Goal: Task Accomplishment & Management: Manage account settings

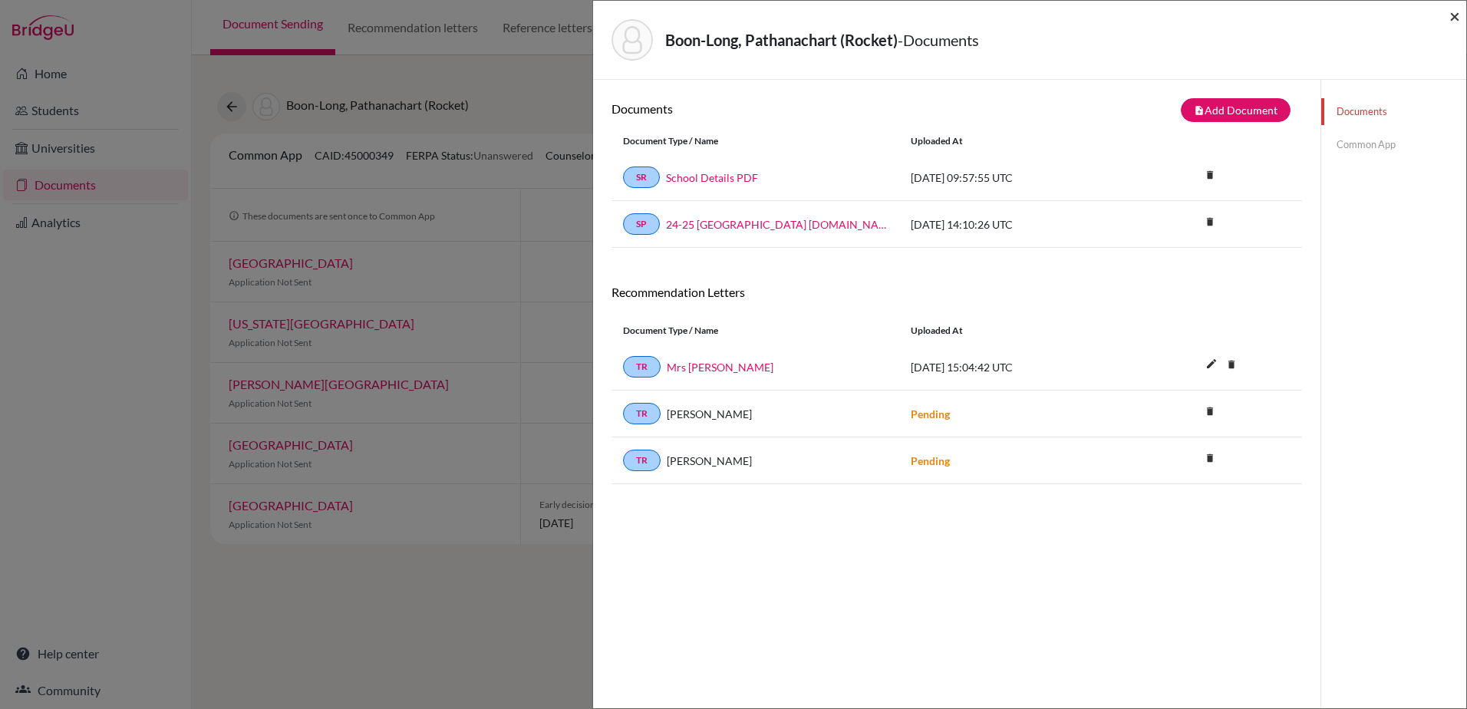
click at [1458, 10] on span "×" at bounding box center [1454, 16] width 11 height 22
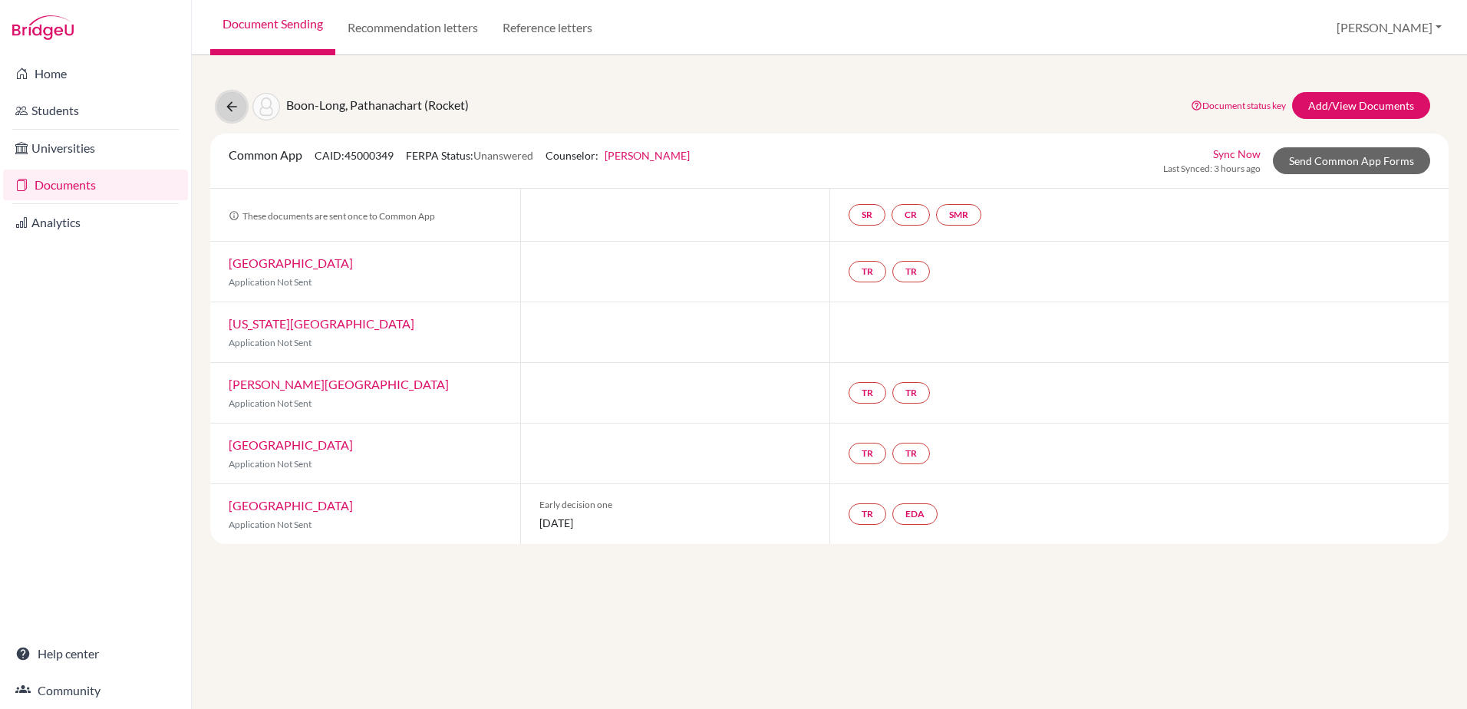
click at [232, 100] on icon at bounding box center [231, 106] width 15 height 15
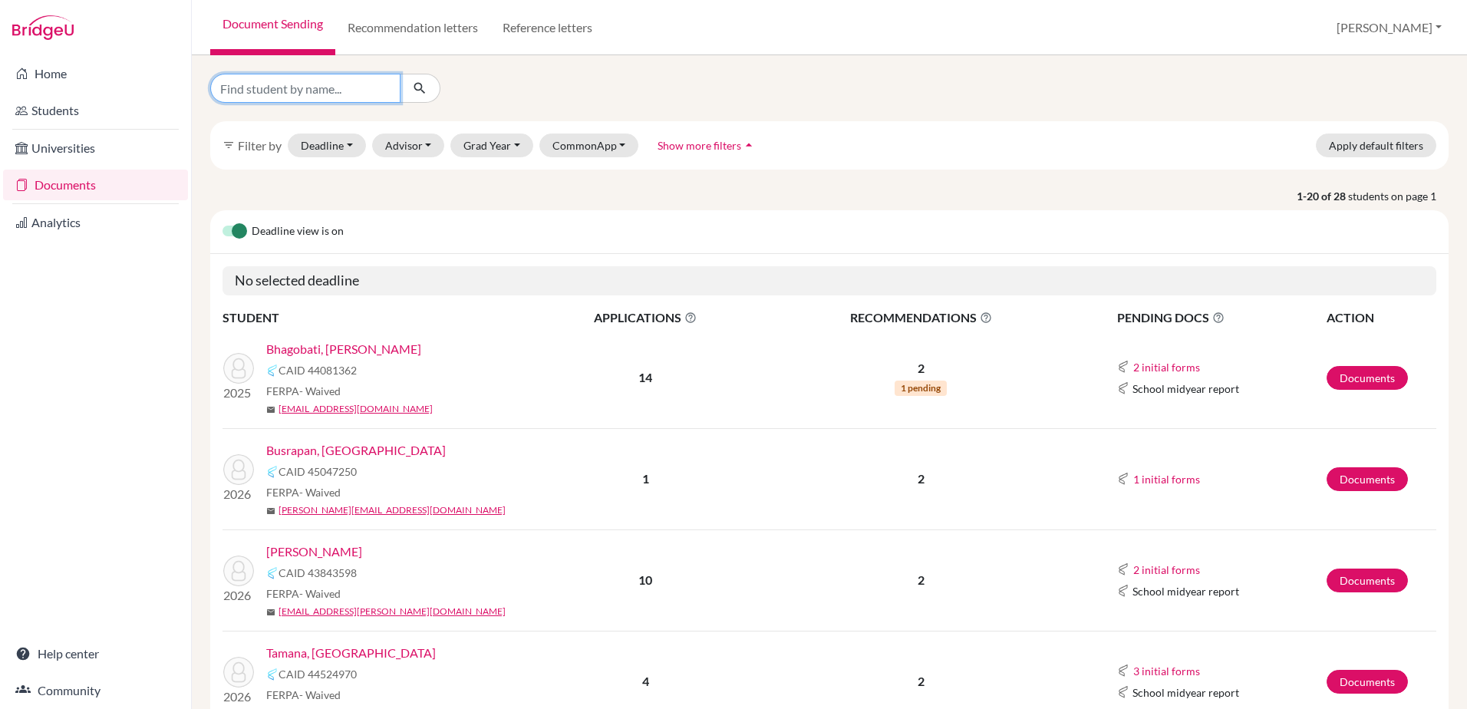
click at [279, 81] on input "Find student by name..." at bounding box center [305, 88] width 190 height 29
type input "arnold"
click button "submit" at bounding box center [420, 88] width 41 height 29
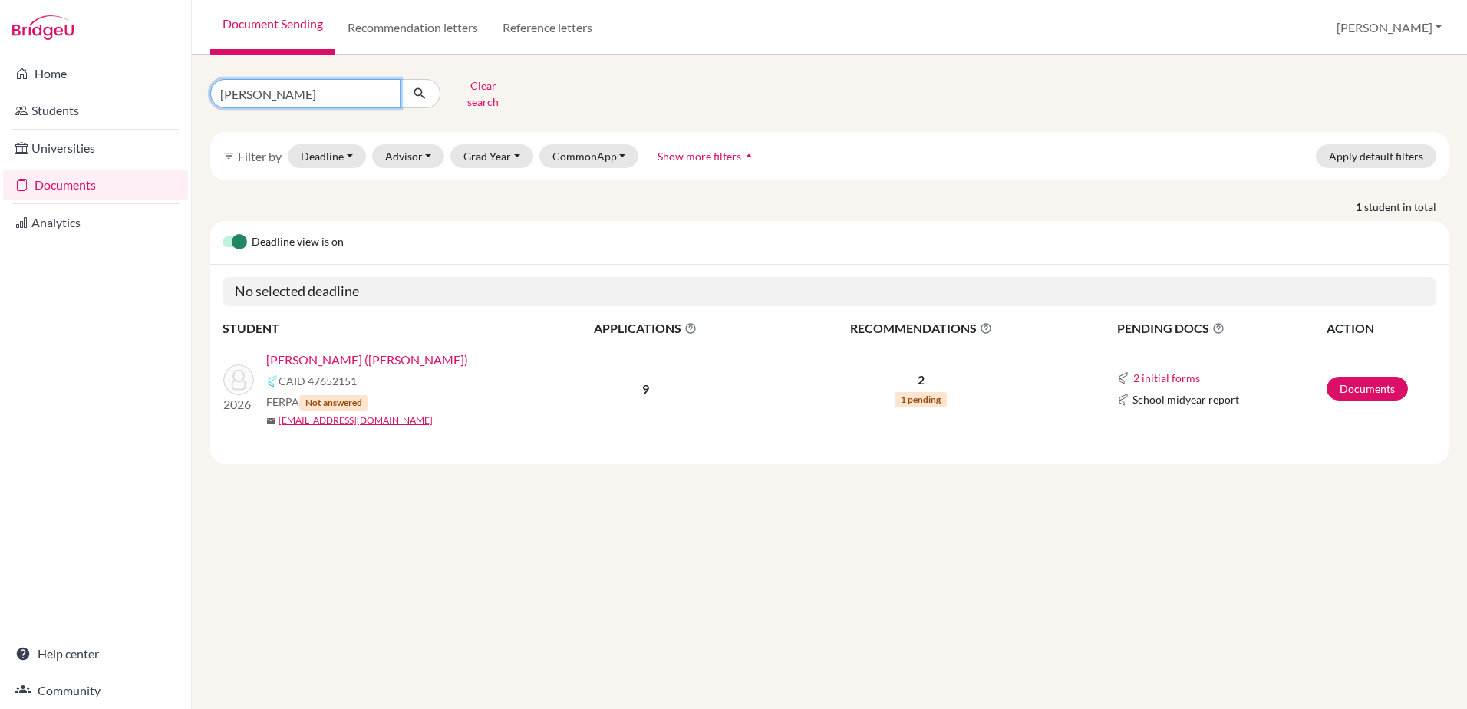
drag, startPoint x: 254, startPoint y: 87, endPoint x: 202, endPoint y: 84, distance: 52.3
click at [202, 84] on div "arnold Clear search" at bounding box center [409, 94] width 420 height 40
type input "bhag"
click button "submit" at bounding box center [420, 93] width 41 height 29
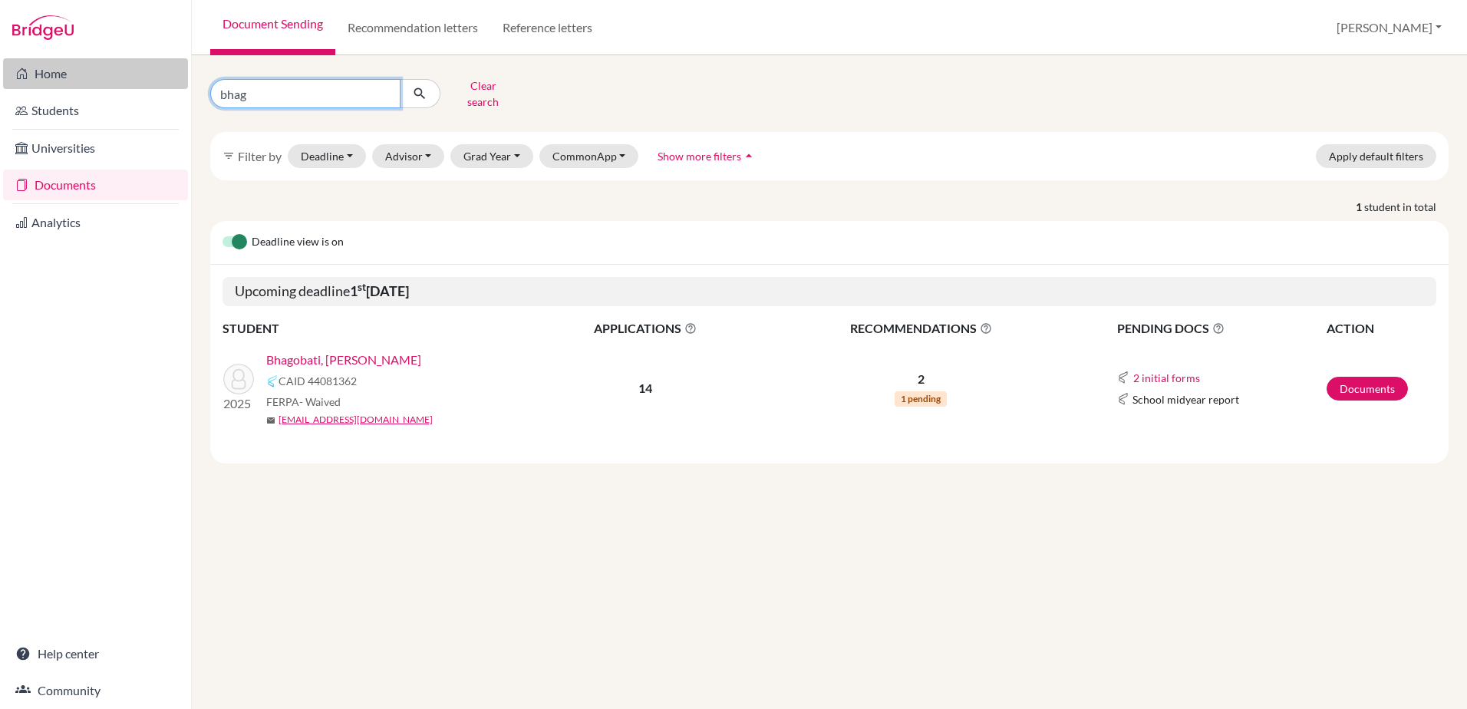
drag, startPoint x: 342, startPoint y: 83, endPoint x: 178, endPoint y: 67, distance: 165.0
click at [178, 67] on div "Home Students Universities Documents Analytics Help center Community Document S…" at bounding box center [733, 354] width 1467 height 709
type input "chiang"
click button "submit" at bounding box center [420, 93] width 41 height 29
drag, startPoint x: 316, startPoint y: 96, endPoint x: 218, endPoint y: 82, distance: 99.2
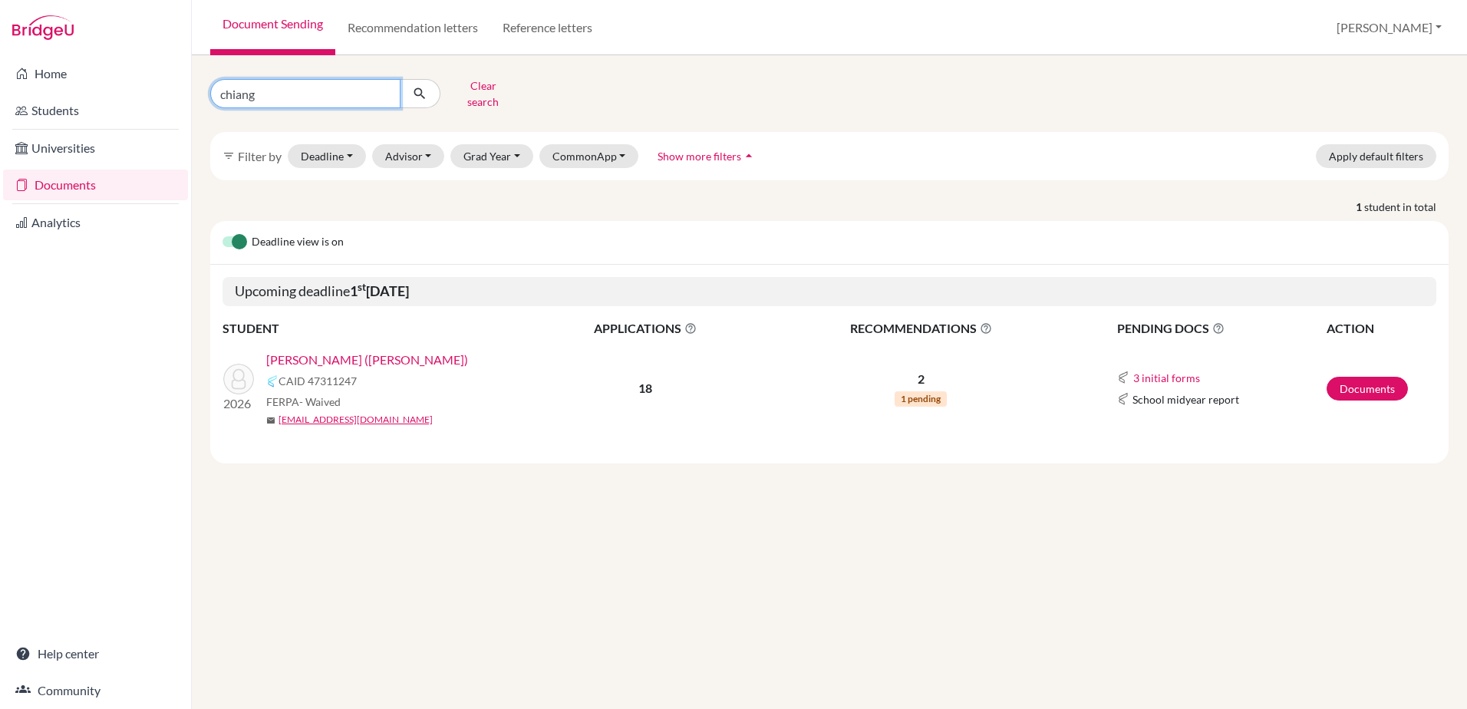
click at [218, 82] on input "chiang" at bounding box center [305, 93] width 190 height 29
type input "craft"
click button "submit" at bounding box center [420, 93] width 41 height 29
click at [220, 81] on input "craft" at bounding box center [305, 93] width 190 height 29
drag, startPoint x: 272, startPoint y: 98, endPoint x: 232, endPoint y: 94, distance: 40.9
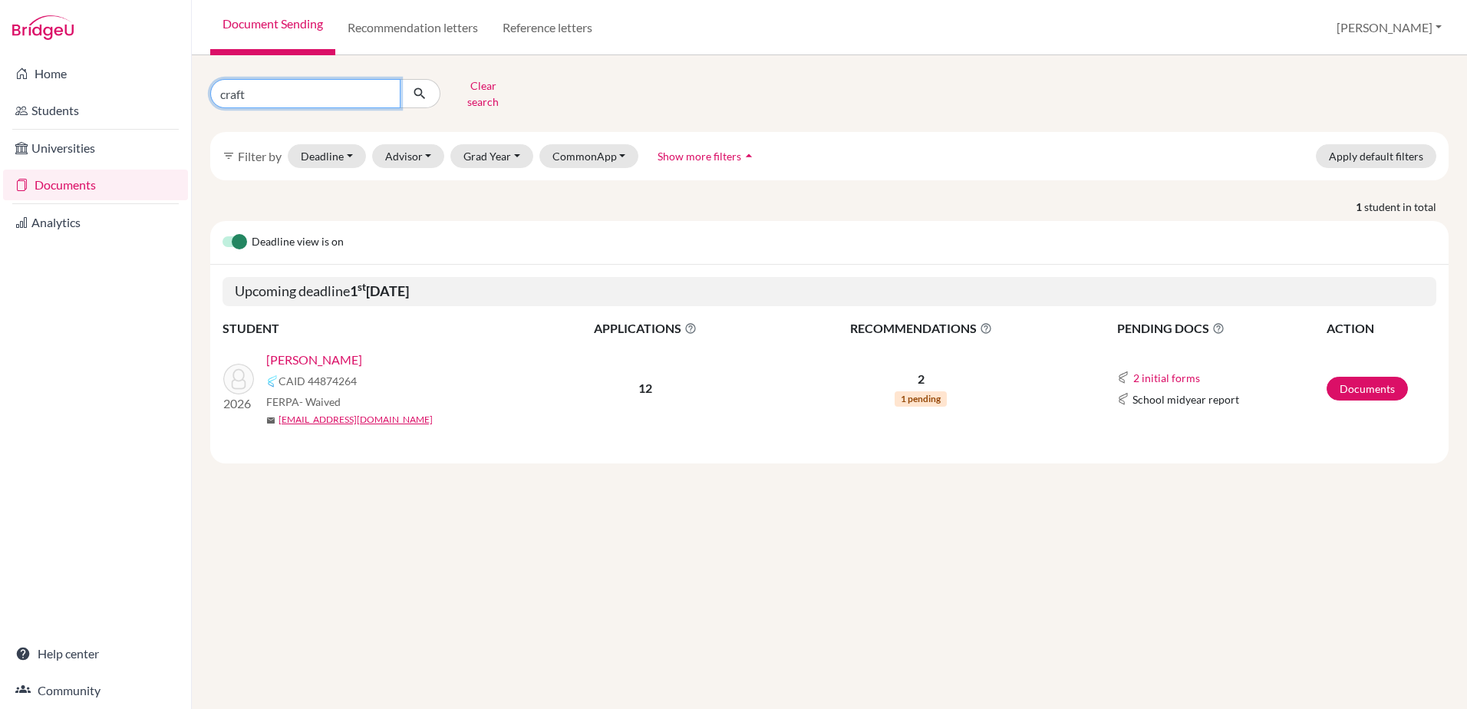
click at [232, 94] on input "craft" at bounding box center [305, 93] width 190 height 29
type input "c"
type input "edis"
click button "submit" at bounding box center [420, 93] width 41 height 29
drag, startPoint x: 252, startPoint y: 94, endPoint x: 221, endPoint y: 94, distance: 30.7
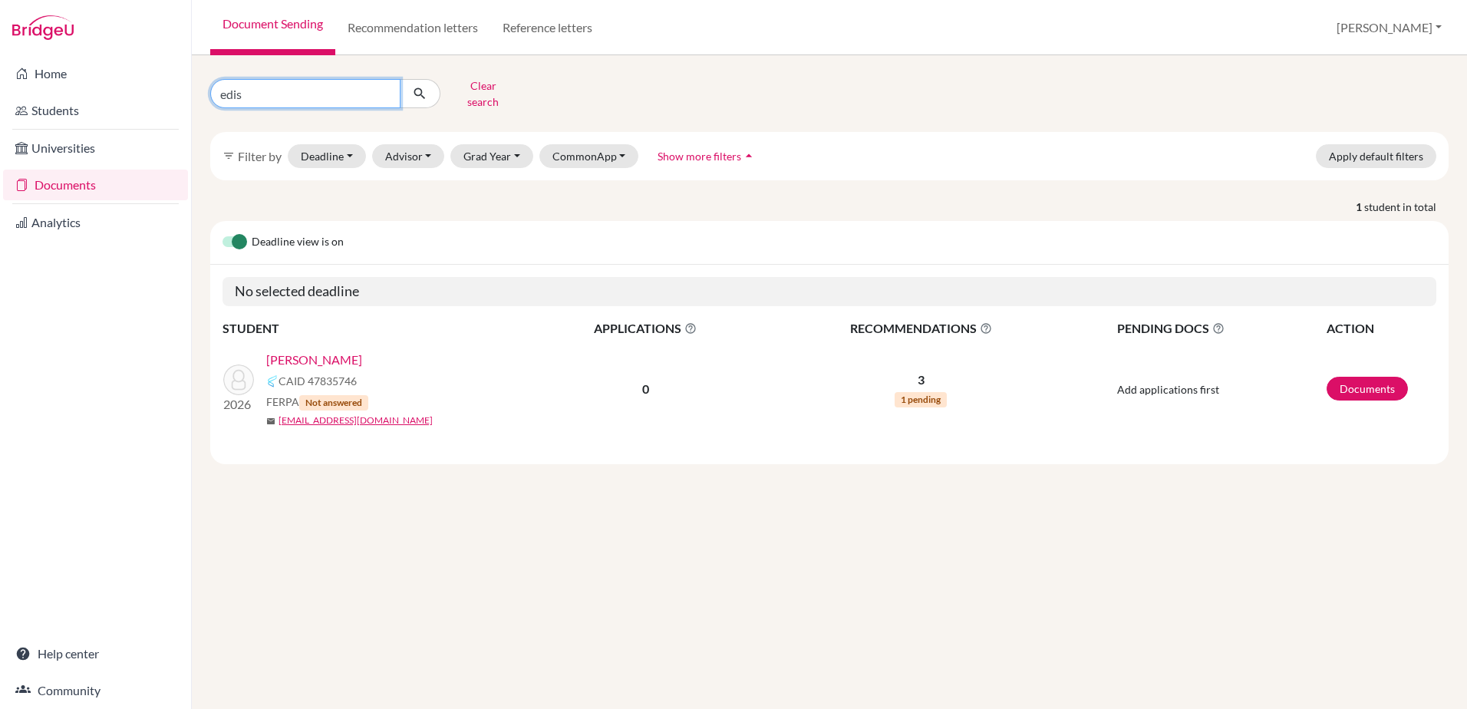
click at [221, 94] on input "edis" at bounding box center [305, 93] width 190 height 29
type input "fang"
click button "submit" at bounding box center [420, 93] width 41 height 29
click at [302, 351] on link "Fang, Daniel" at bounding box center [314, 360] width 96 height 18
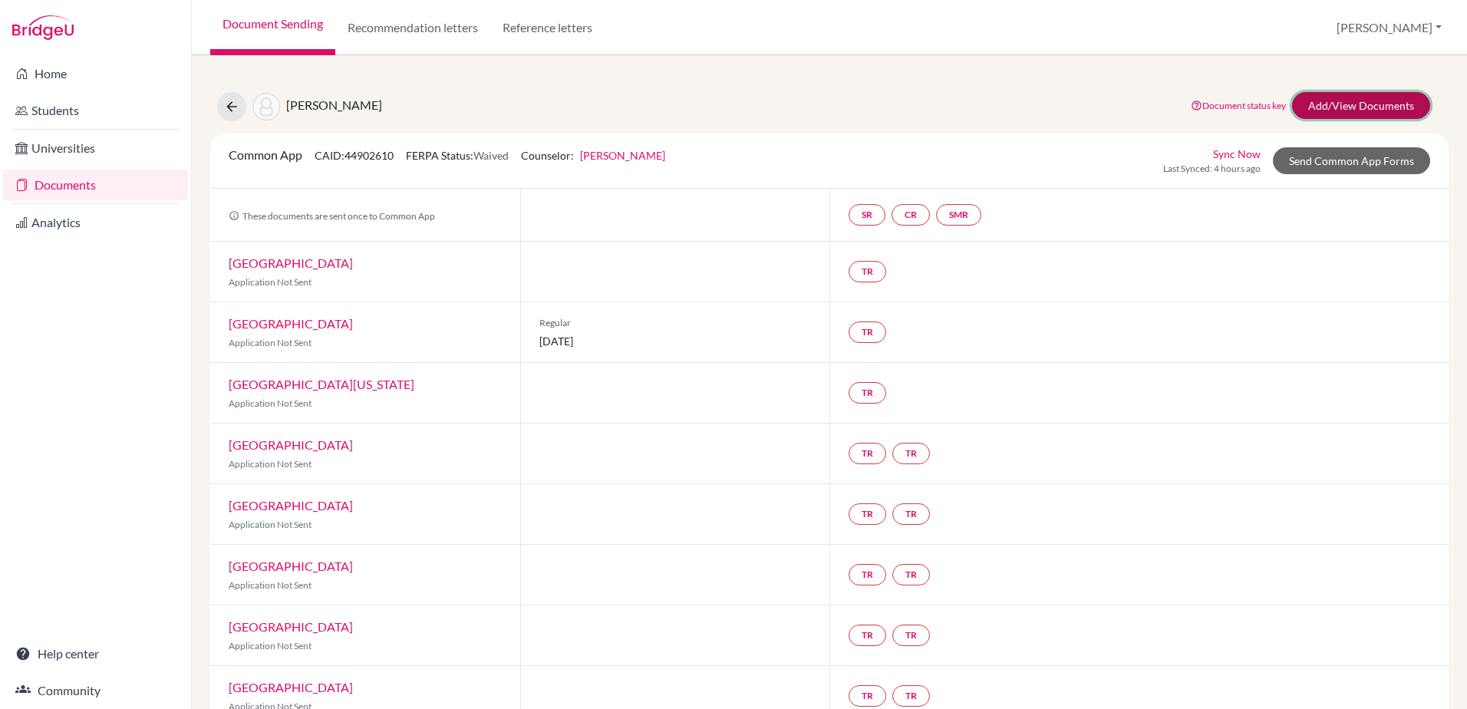
click at [1310, 101] on link "Add/View Documents" at bounding box center [1361, 105] width 138 height 27
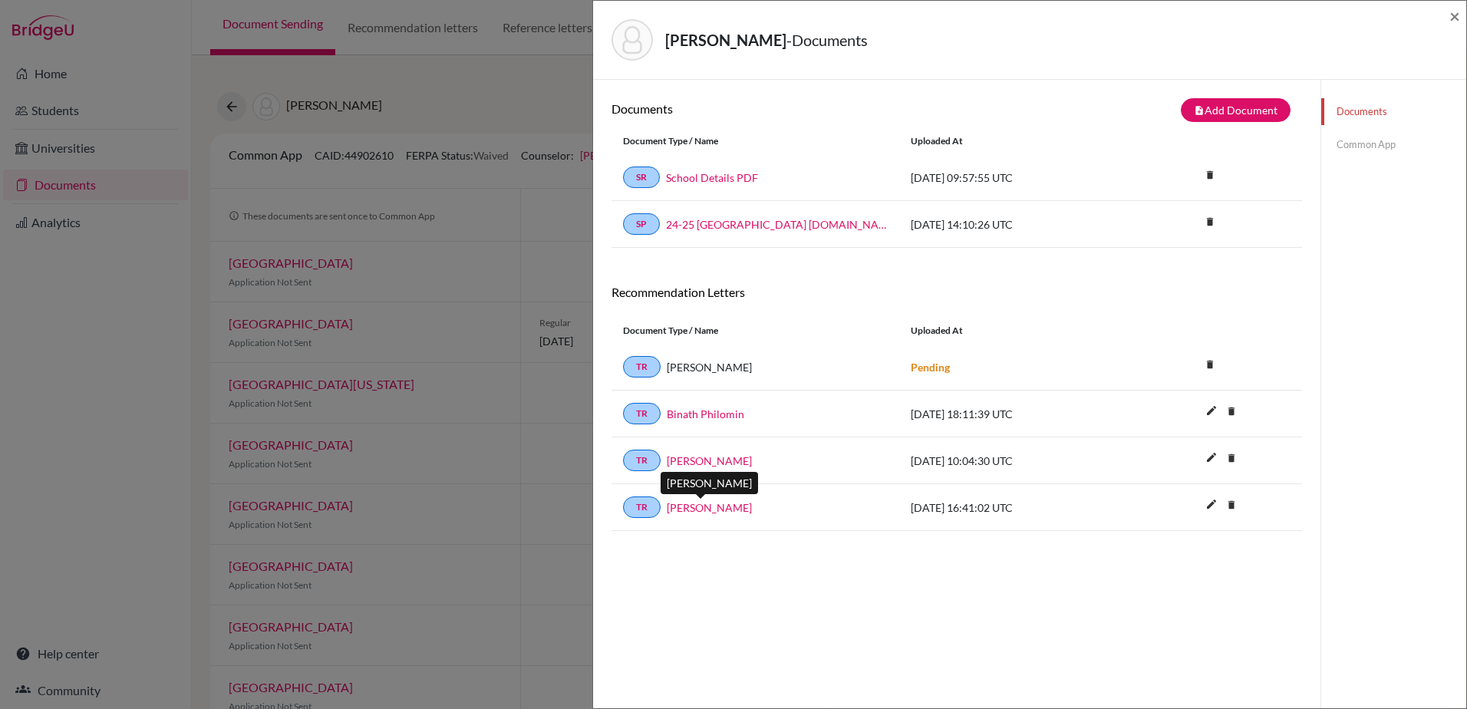
click at [710, 504] on link "Daniel Pounds" at bounding box center [709, 507] width 85 height 16
click at [237, 100] on div "Fang, Daniel - Documents × Documents note_add Add Document Document type Change…" at bounding box center [733, 354] width 1467 height 709
click at [1449, 15] on span "×" at bounding box center [1454, 16] width 11 height 22
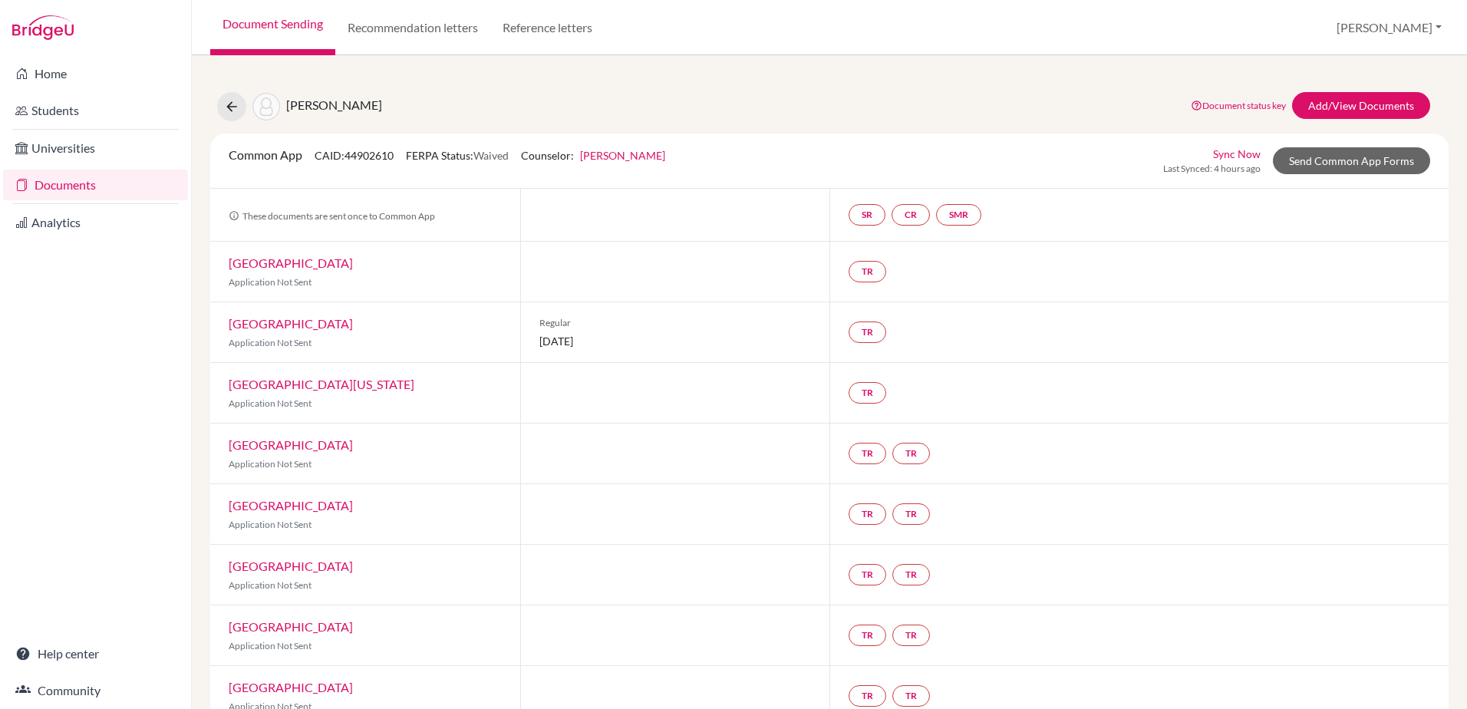
click at [243, 120] on div "Fang, Daniel" at bounding box center [299, 106] width 165 height 29
click at [240, 111] on button at bounding box center [231, 106] width 29 height 29
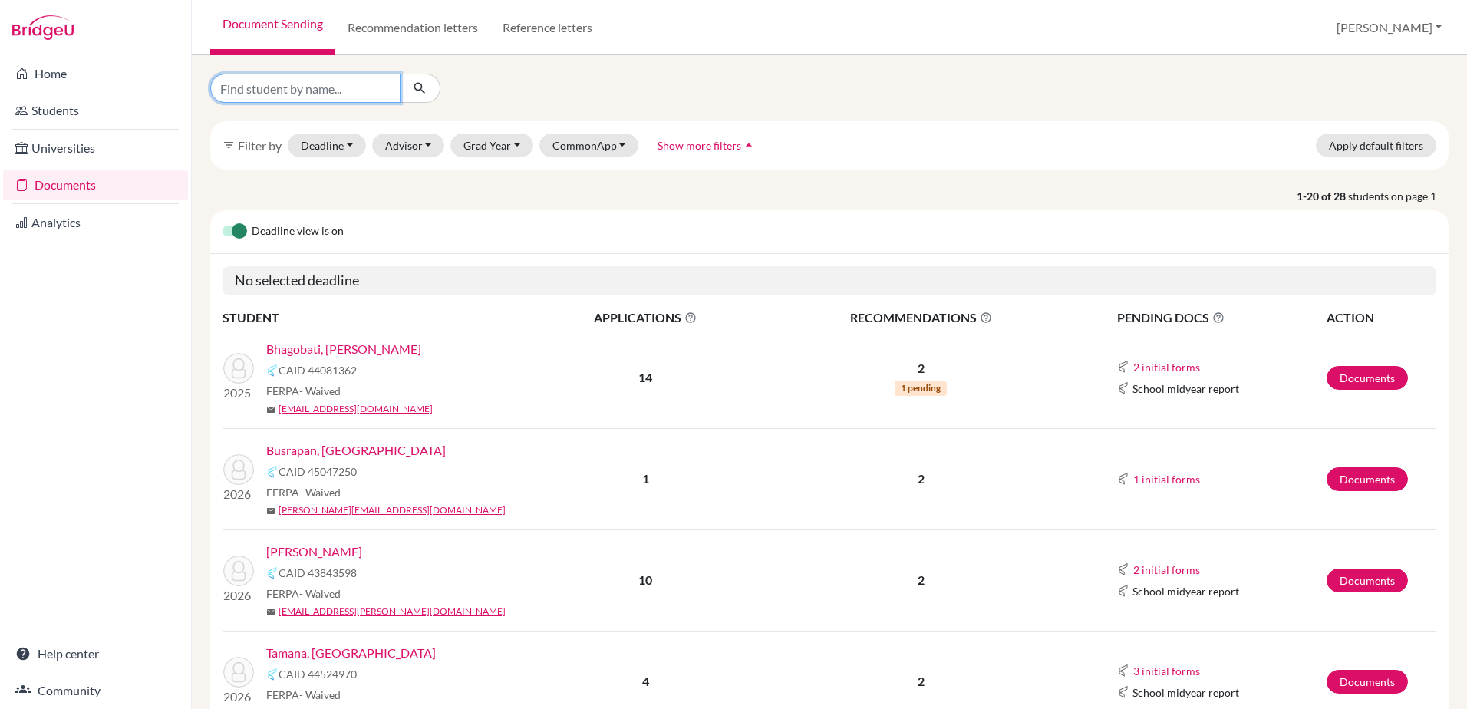
drag, startPoint x: 318, startPoint y: 95, endPoint x: 338, endPoint y: 87, distance: 20.7
click at [322, 97] on input "Find student by name..." at bounding box center [305, 88] width 190 height 29
type input "edwars"
click button "submit" at bounding box center [420, 88] width 41 height 29
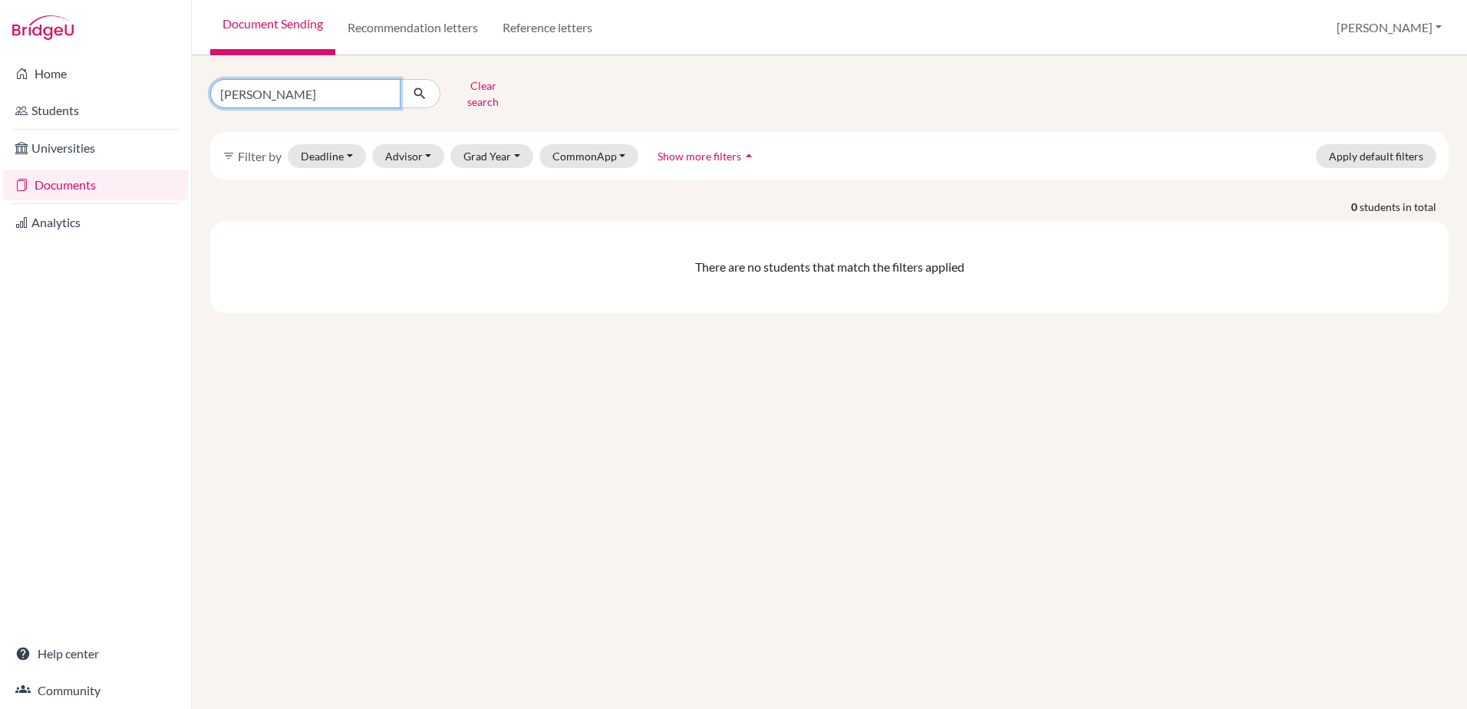
type input "[PERSON_NAME]"
click button "submit" at bounding box center [420, 93] width 41 height 29
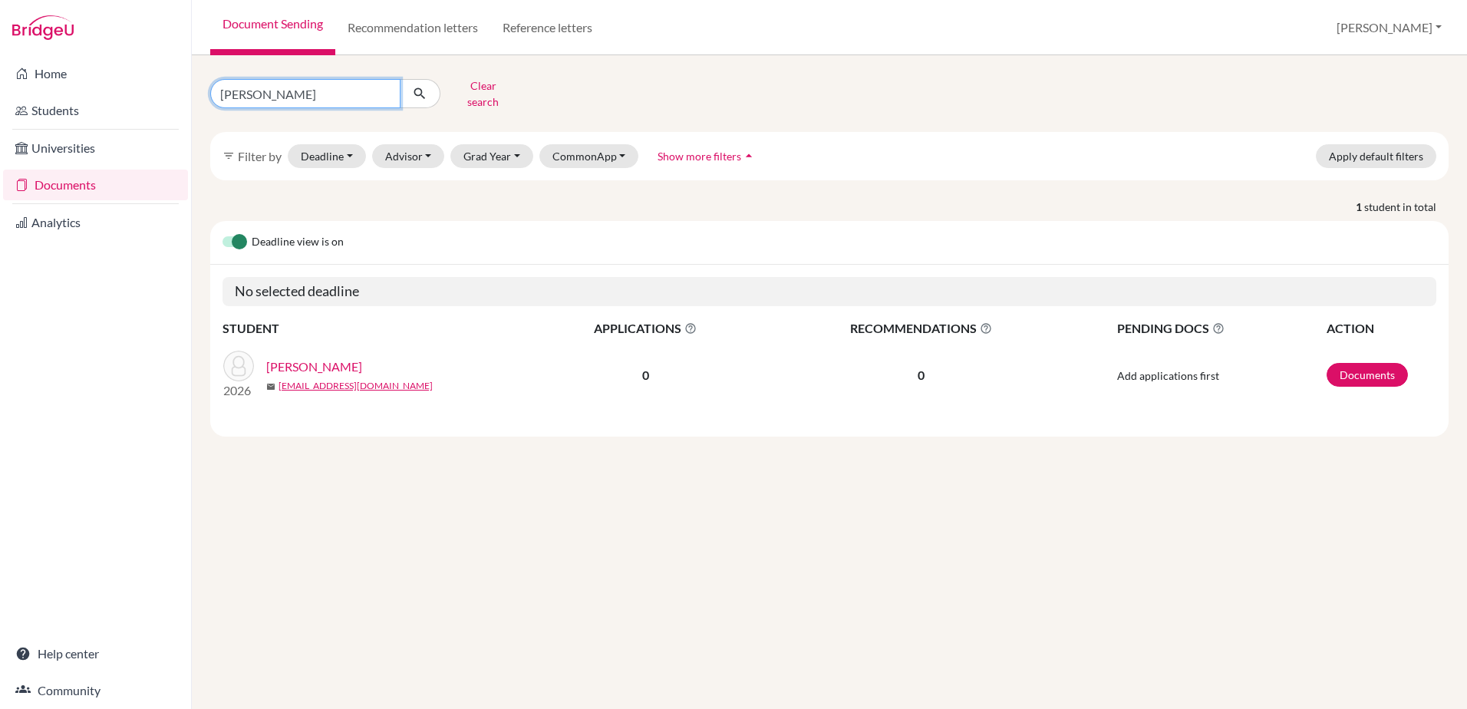
drag, startPoint x: 271, startPoint y: 94, endPoint x: 220, endPoint y: 90, distance: 50.8
click at [220, 90] on input "edwards" at bounding box center [305, 93] width 190 height 29
type input "sim"
click button "submit" at bounding box center [420, 93] width 41 height 29
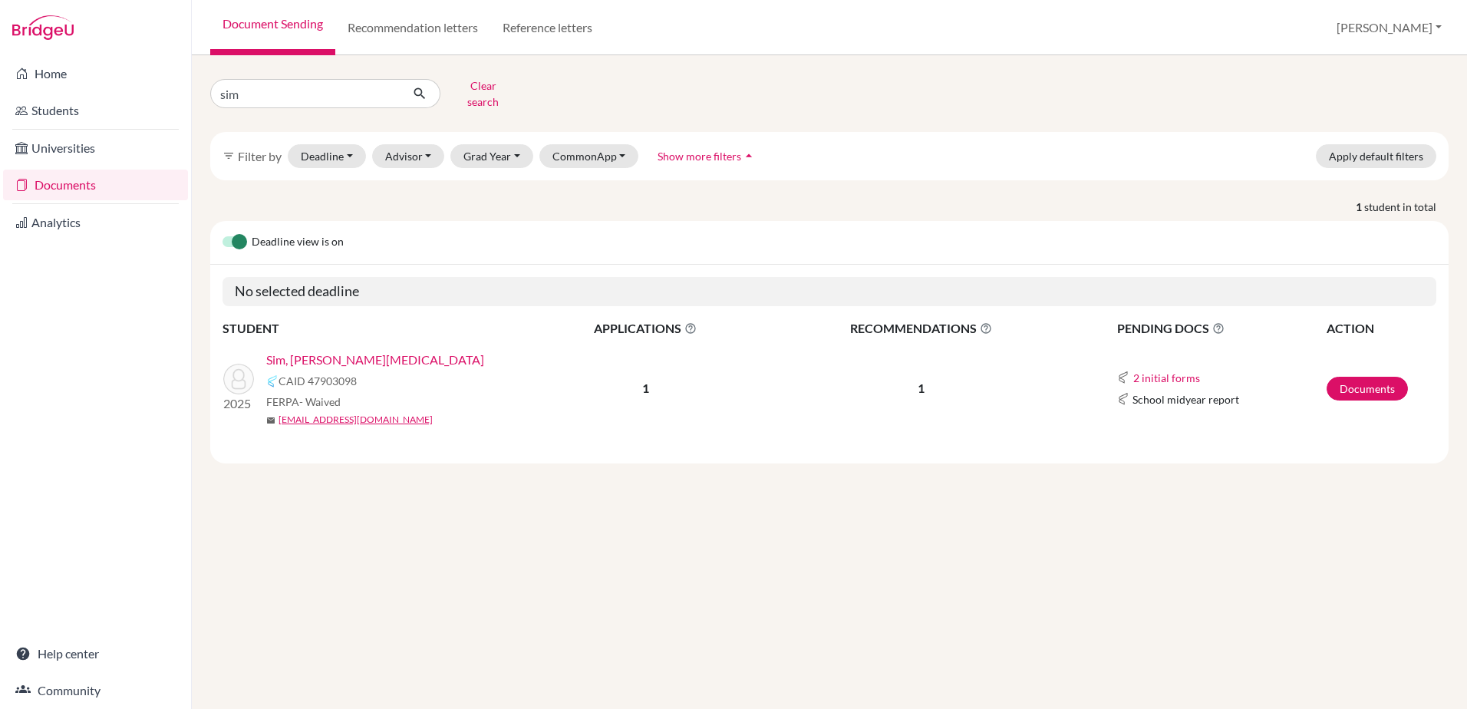
click at [293, 353] on link "Sim, Wei Tao" at bounding box center [375, 360] width 218 height 18
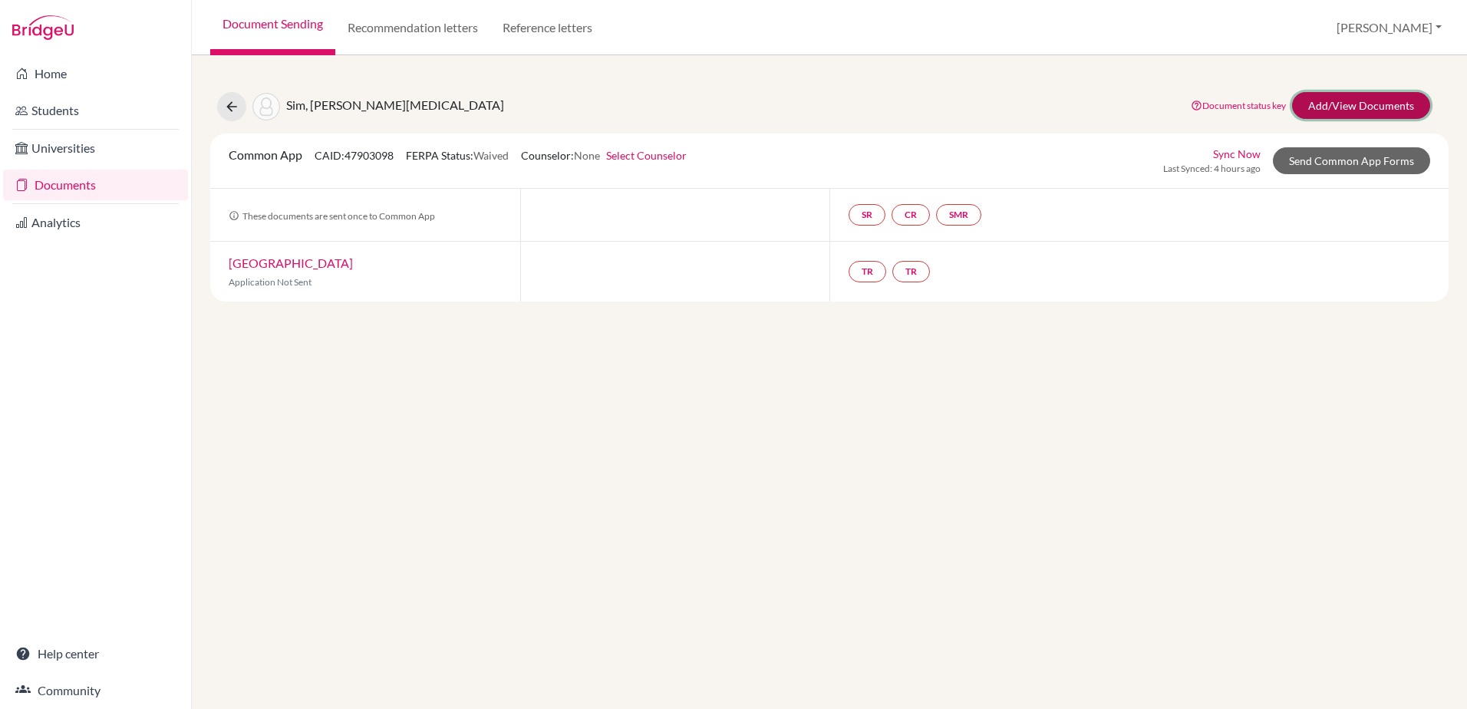
click at [1356, 92] on link "Add/View Documents" at bounding box center [1361, 105] width 138 height 27
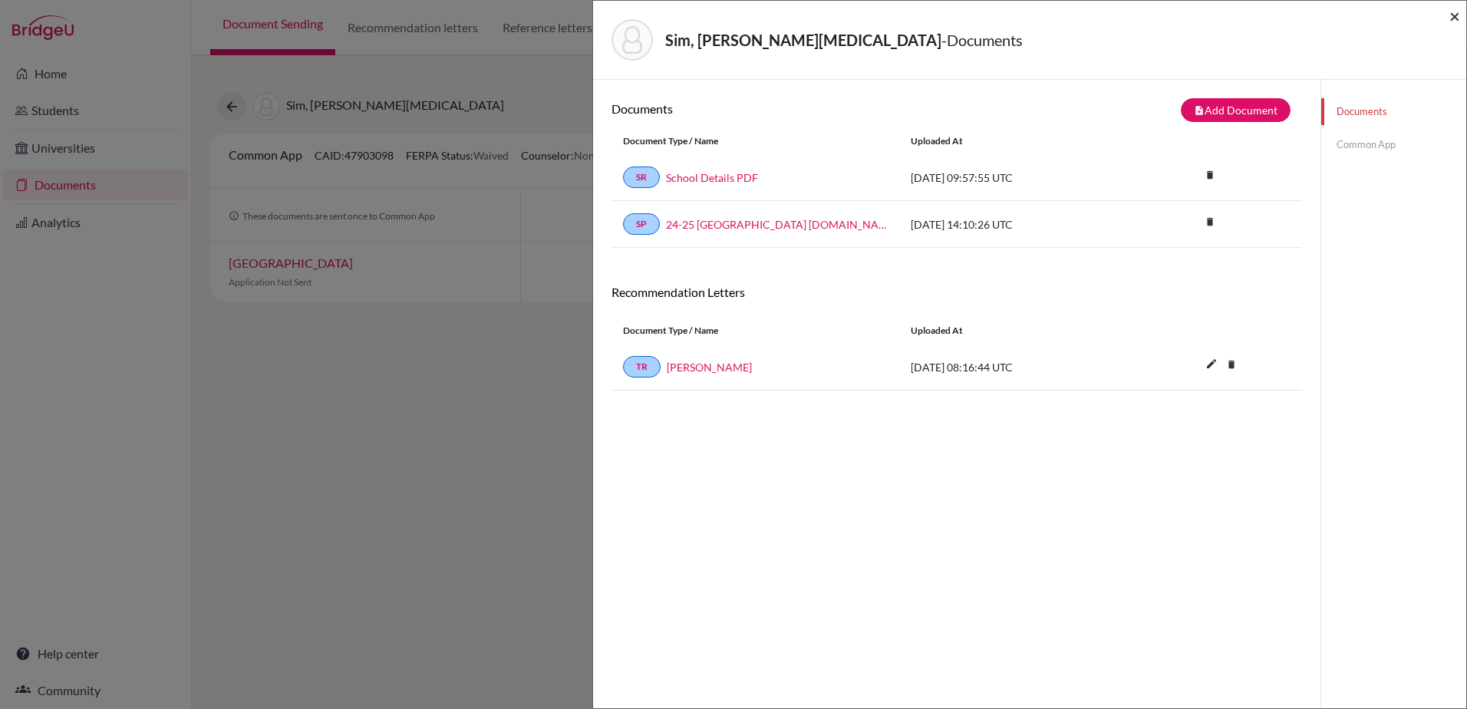
click at [1459, 19] on span "×" at bounding box center [1454, 16] width 11 height 22
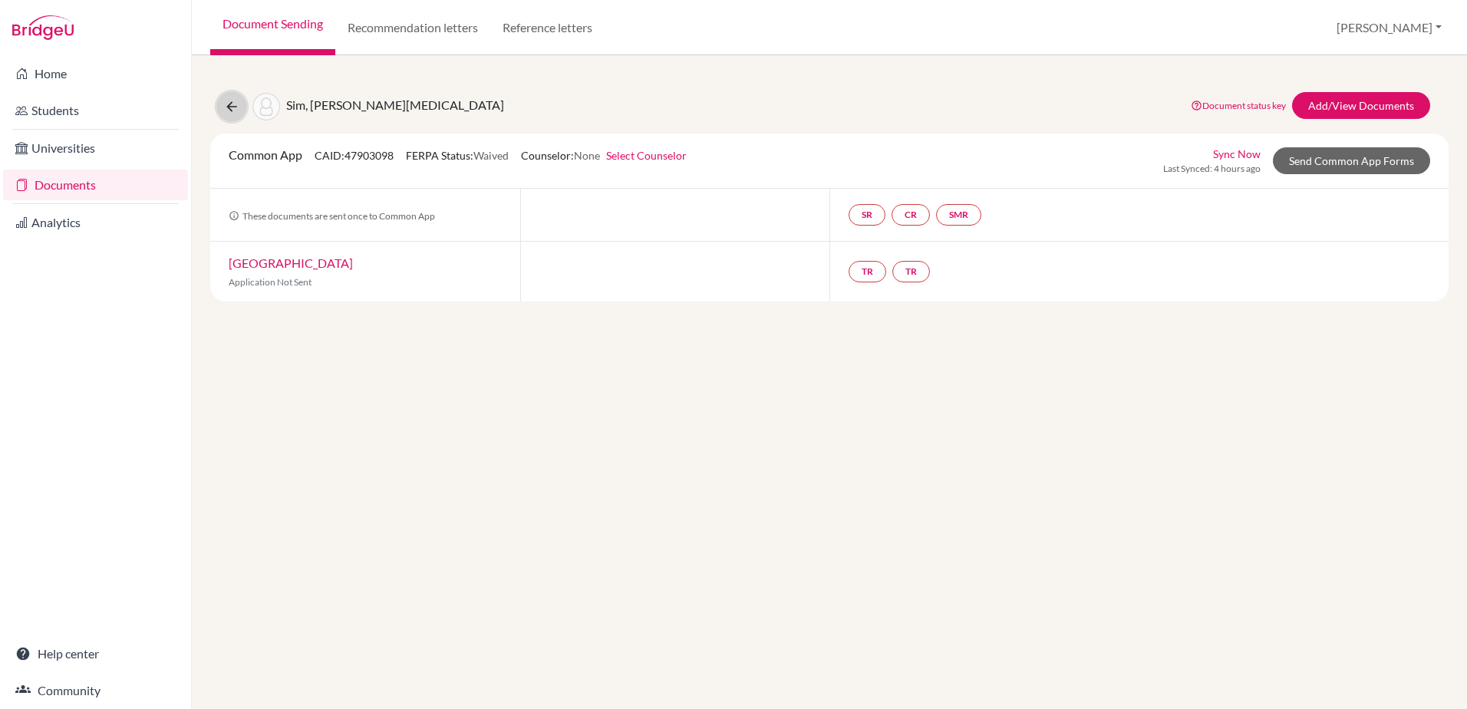
click at [236, 117] on button at bounding box center [231, 106] width 29 height 29
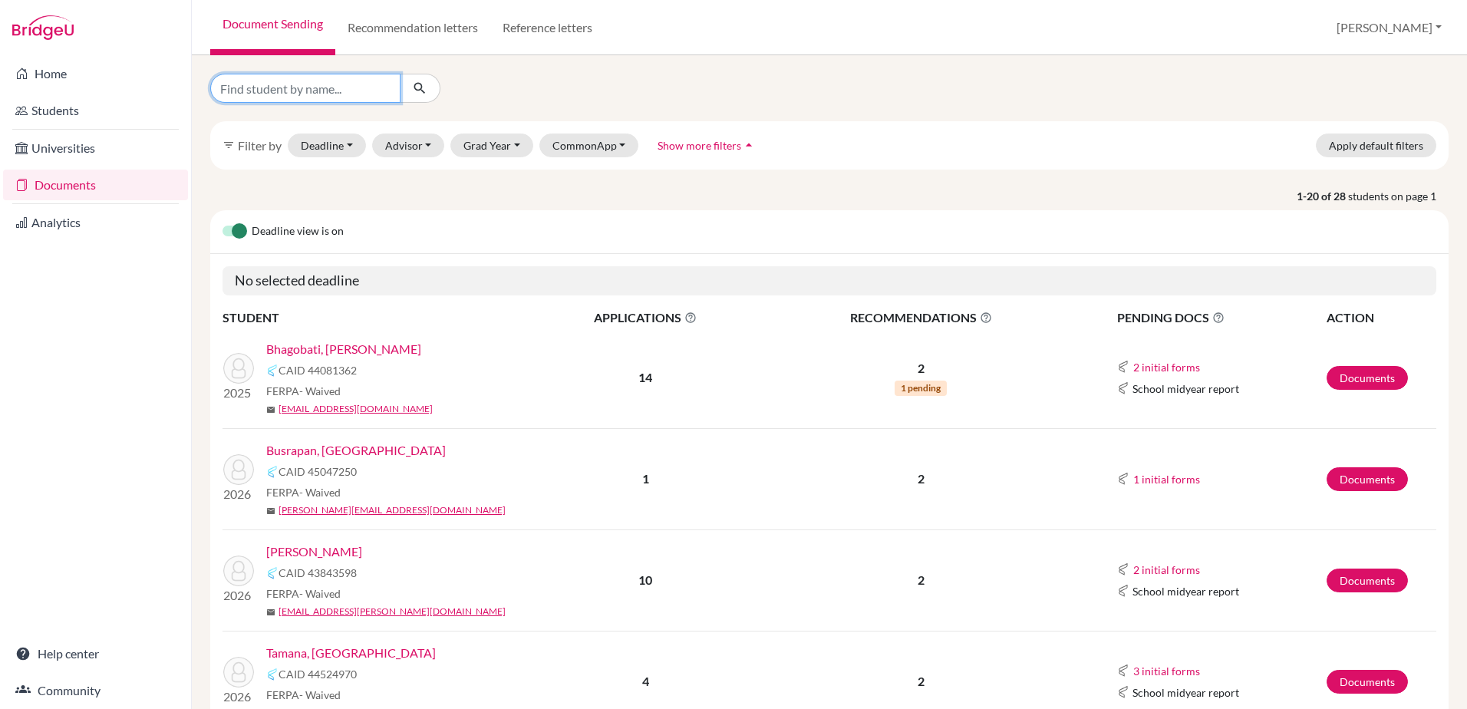
click at [283, 98] on input "Find student by name..." at bounding box center [305, 88] width 190 height 29
type input "[PERSON_NAME]"
click button "submit" at bounding box center [420, 88] width 41 height 29
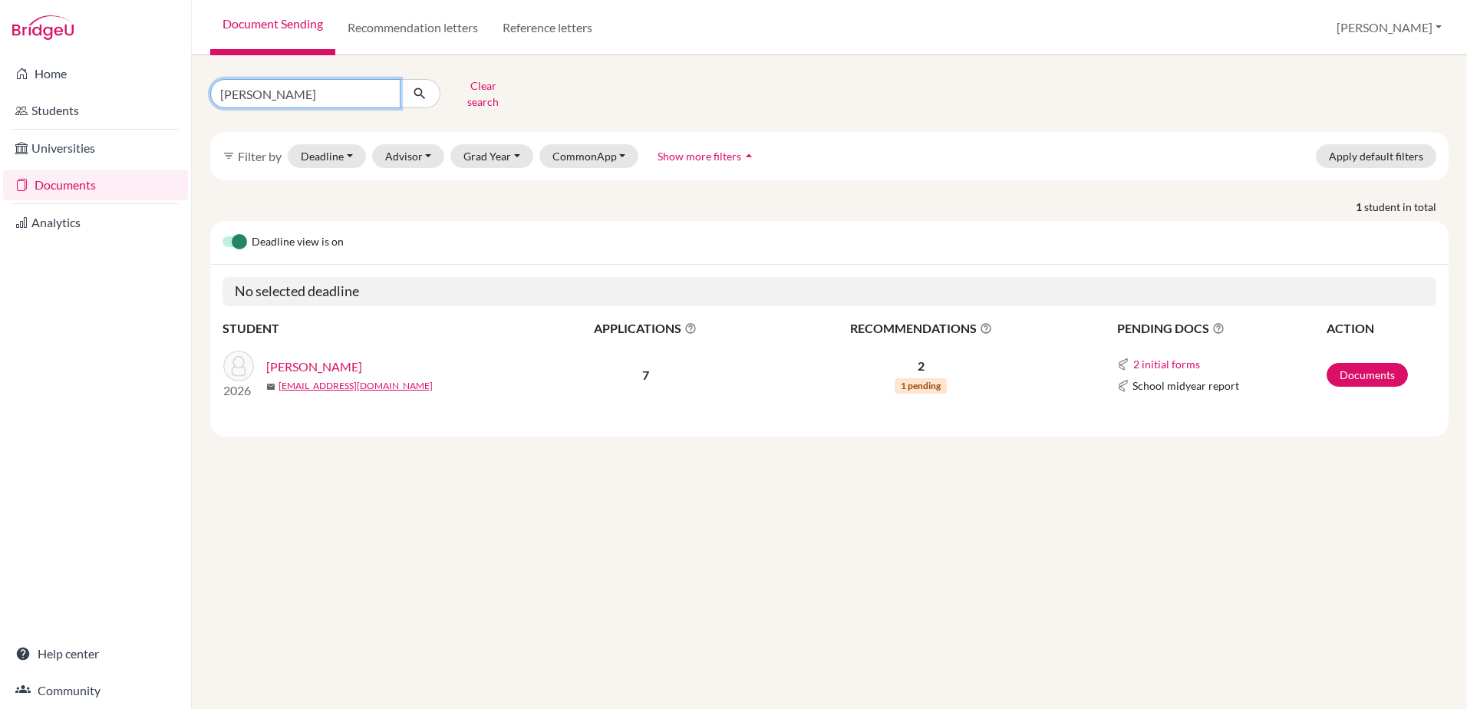
drag, startPoint x: 277, startPoint y: 83, endPoint x: 205, endPoint y: 87, distance: 72.3
click at [205, 87] on div "[PERSON_NAME] Clear search" at bounding box center [409, 94] width 420 height 40
type input "[PERSON_NAME]"
click button "submit" at bounding box center [420, 93] width 41 height 29
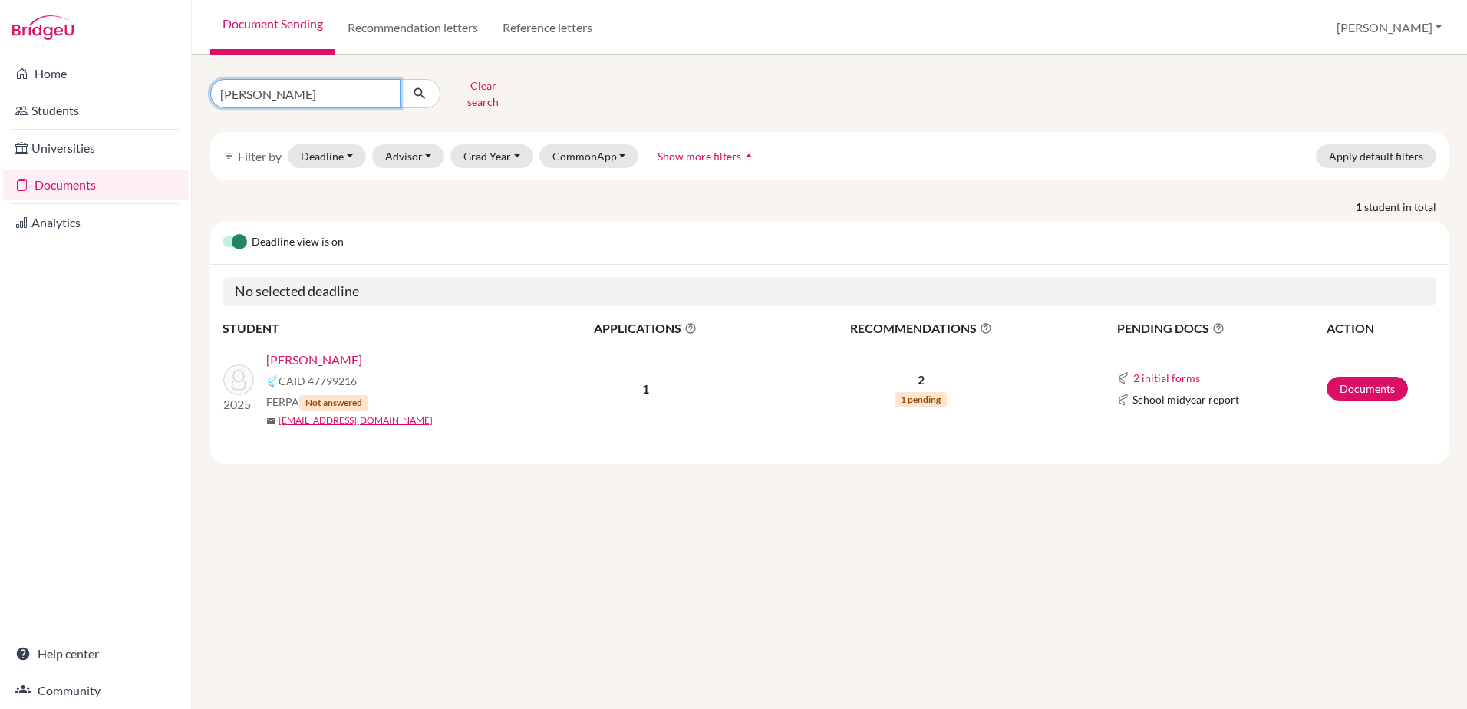
drag, startPoint x: 267, startPoint y: 90, endPoint x: 207, endPoint y: 90, distance: 59.8
click at [207, 90] on div "[PERSON_NAME] Clear search" at bounding box center [409, 94] width 420 height 40
